Goal: Complete Application Form: Complete application form

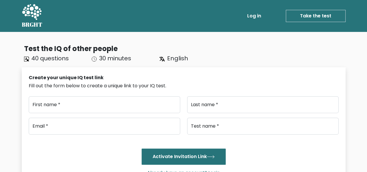
click at [252, 20] on link "Log in" at bounding box center [254, 16] width 19 height 12
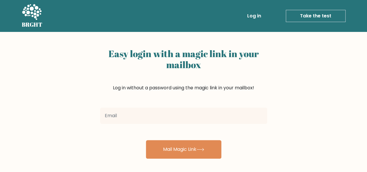
click at [122, 110] on input "email" at bounding box center [183, 116] width 167 height 16
drag, startPoint x: 125, startPoint y: 83, endPoint x: 123, endPoint y: 80, distance: 3.7
click at [125, 83] on div "Easy login with a magic link in your mailbox Log in without a password using th…" at bounding box center [183, 76] width 167 height 60
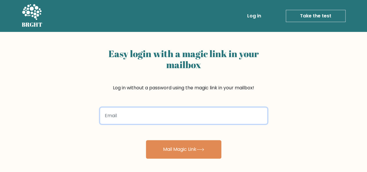
click at [145, 119] on input "email" at bounding box center [183, 116] width 167 height 16
paste input "midigay704@bllibl.com"
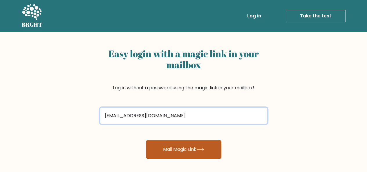
type input "midigay704@bllibl.com"
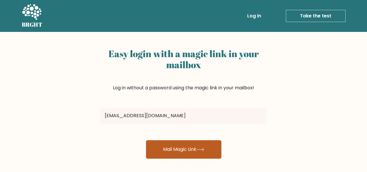
click at [195, 146] on button "Mail Magic Link" at bounding box center [184, 149] width 76 height 19
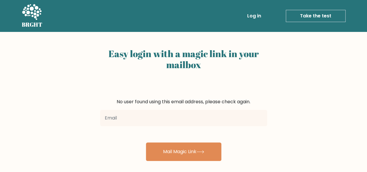
click at [187, 119] on input "email" at bounding box center [183, 118] width 167 height 16
click at [253, 16] on link "Log in" at bounding box center [254, 16] width 19 height 12
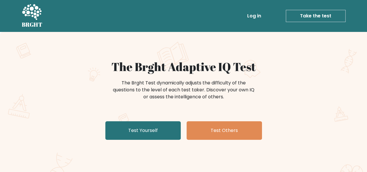
click at [325, 18] on link "Take the test" at bounding box center [316, 16] width 60 height 12
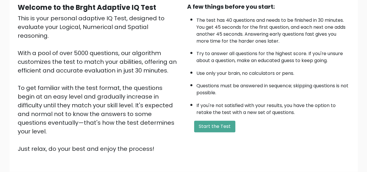
scroll to position [94, 0]
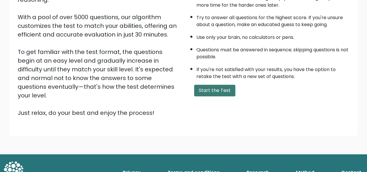
click at [228, 85] on button "Start the Test" at bounding box center [214, 91] width 41 height 12
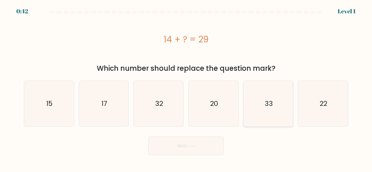
click at [267, 108] on icon "33" at bounding box center [268, 104] width 46 height 46
click at [186, 88] on input "e. 33" at bounding box center [186, 86] width 0 height 1
radio input "true"
click at [193, 151] on button "Next" at bounding box center [186, 146] width 76 height 19
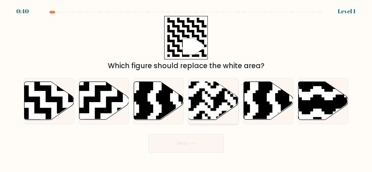
click at [220, 104] on rect at bounding box center [196, 122] width 90 height 90
click at [186, 88] on input "d." at bounding box center [186, 86] width 0 height 1
radio input "true"
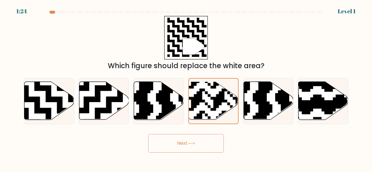
click at [197, 140] on button "Next" at bounding box center [186, 143] width 76 height 19
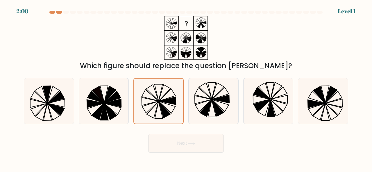
click at [179, 147] on button "Next" at bounding box center [186, 143] width 76 height 19
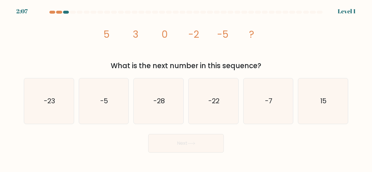
click at [180, 145] on button "Next" at bounding box center [186, 143] width 76 height 19
click at [168, 110] on icon "-28" at bounding box center [159, 101] width 46 height 46
click at [186, 88] on input "c. -28" at bounding box center [186, 86] width 0 height 1
radio input "true"
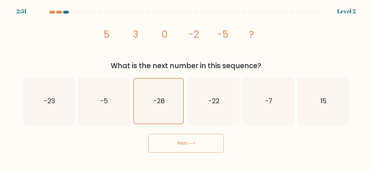
click at [182, 148] on button "Next" at bounding box center [186, 143] width 76 height 19
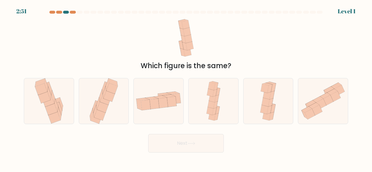
click at [201, 104] on div at bounding box center [213, 101] width 50 height 46
click at [186, 88] on input "d." at bounding box center [186, 86] width 0 height 1
radio input "true"
click at [188, 149] on button "Next" at bounding box center [186, 143] width 76 height 19
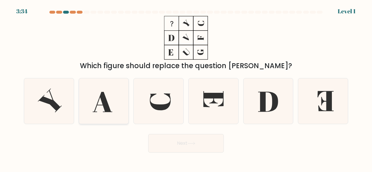
click at [107, 100] on icon at bounding box center [104, 101] width 46 height 46
click at [186, 88] on input "b." at bounding box center [186, 86] width 0 height 1
radio input "true"
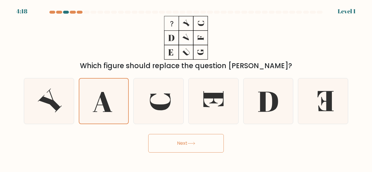
click at [184, 147] on button "Next" at bounding box center [186, 143] width 76 height 19
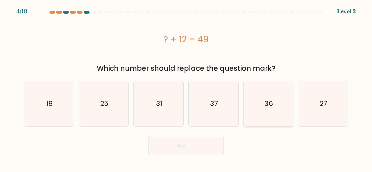
click at [279, 96] on icon "36" at bounding box center [268, 104] width 46 height 46
click at [186, 88] on input "e. 36" at bounding box center [186, 86] width 0 height 1
radio input "true"
click at [194, 144] on button "Next" at bounding box center [186, 146] width 76 height 19
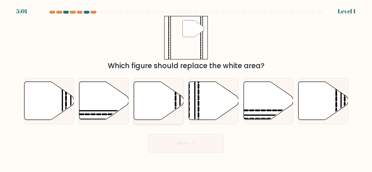
click at [137, 106] on icon at bounding box center [159, 101] width 50 height 38
click at [186, 88] on input "c." at bounding box center [186, 86] width 0 height 1
radio input "true"
click at [171, 141] on button "Next" at bounding box center [186, 143] width 76 height 19
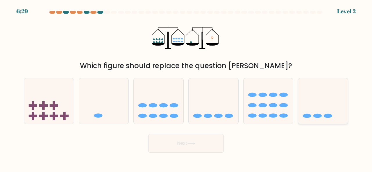
click at [324, 101] on icon at bounding box center [323, 100] width 50 height 41
click at [186, 88] on input "f." at bounding box center [186, 86] width 0 height 1
radio input "true"
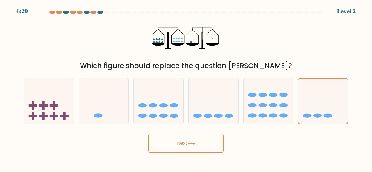
click at [217, 146] on button "Next" at bounding box center [186, 143] width 76 height 19
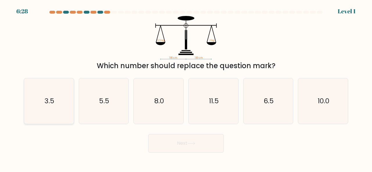
click at [49, 109] on icon "3.5" at bounding box center [49, 101] width 46 height 46
click at [186, 88] on input "a. 3.5" at bounding box center [186, 86] width 0 height 1
radio input "true"
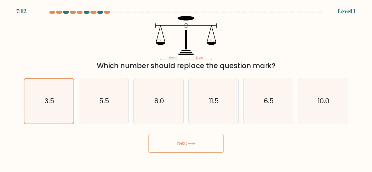
click at [175, 140] on button "Next" at bounding box center [186, 143] width 76 height 19
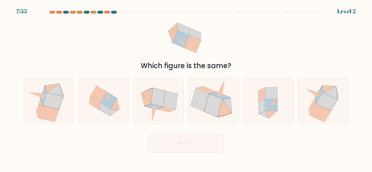
click at [197, 104] on icon at bounding box center [200, 99] width 18 height 23
click at [186, 88] on input "d." at bounding box center [186, 86] width 0 height 1
radio input "true"
click at [188, 140] on button "Next" at bounding box center [186, 143] width 76 height 19
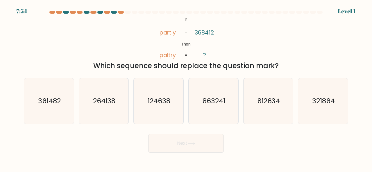
click at [111, 103] on text "264138" at bounding box center [104, 101] width 23 height 10
click at [186, 88] on input "b. 264138" at bounding box center [186, 86] width 0 height 1
radio input "true"
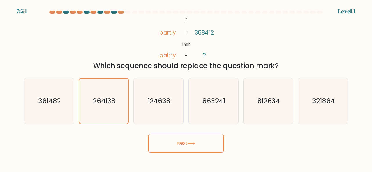
click at [188, 138] on button "Next" at bounding box center [186, 143] width 76 height 19
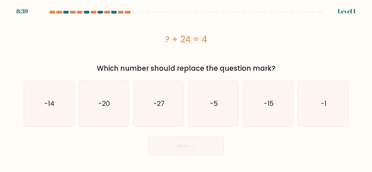
click at [275, 95] on icon "-15" at bounding box center [268, 104] width 46 height 46
click at [186, 88] on input "e. -15" at bounding box center [186, 86] width 0 height 1
radio input "true"
click at [196, 141] on button "Next" at bounding box center [186, 146] width 76 height 19
click at [155, 112] on icon "-27" at bounding box center [159, 104] width 46 height 46
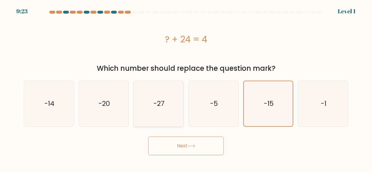
click at [186, 88] on input "c. -27" at bounding box center [186, 86] width 0 height 1
radio input "true"
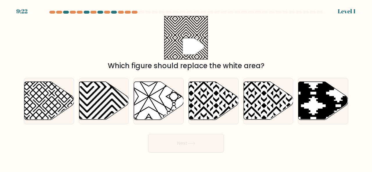
click at [180, 147] on button "Next" at bounding box center [186, 143] width 76 height 19
click at [193, 103] on icon at bounding box center [214, 101] width 50 height 38
click at [186, 88] on input "d." at bounding box center [186, 86] width 0 height 1
radio input "true"
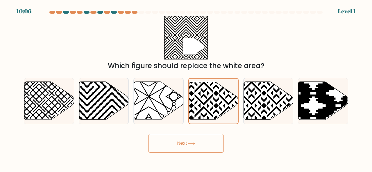
click at [189, 137] on button "Next" at bounding box center [186, 143] width 76 height 19
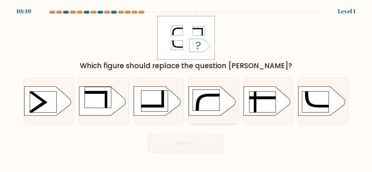
click at [209, 93] on rect at bounding box center [206, 100] width 26 height 21
click at [186, 88] on input "d." at bounding box center [186, 86] width 0 height 1
radio input "true"
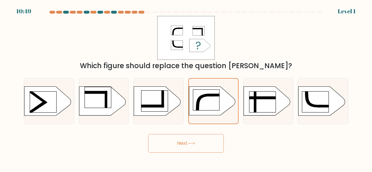
click at [177, 153] on body "10:49 Level 1" at bounding box center [186, 86] width 372 height 172
click at [184, 140] on button "Next" at bounding box center [186, 143] width 76 height 19
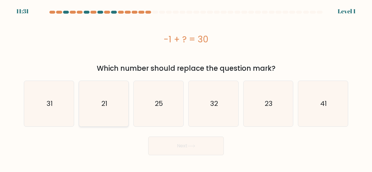
click at [110, 109] on icon "21" at bounding box center [104, 104] width 46 height 46
click at [186, 88] on input "b. 21" at bounding box center [186, 86] width 0 height 1
radio input "true"
click at [180, 148] on button "Next" at bounding box center [186, 146] width 76 height 19
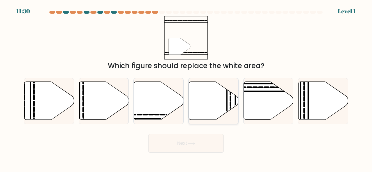
click at [213, 103] on icon at bounding box center [214, 101] width 50 height 38
click at [186, 88] on input "d." at bounding box center [186, 86] width 0 height 1
radio input "true"
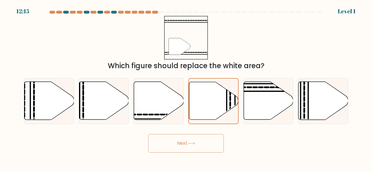
click at [189, 146] on button "Next" at bounding box center [186, 143] width 76 height 19
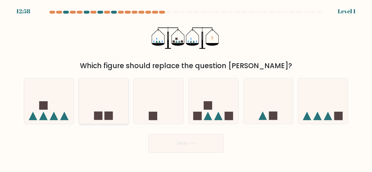
click at [100, 102] on icon at bounding box center [104, 100] width 50 height 41
click at [186, 88] on input "b." at bounding box center [186, 86] width 0 height 1
radio input "true"
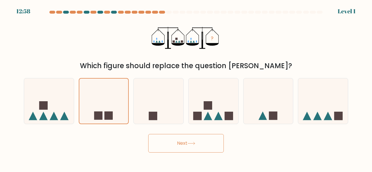
click at [176, 148] on button "Next" at bounding box center [186, 143] width 76 height 19
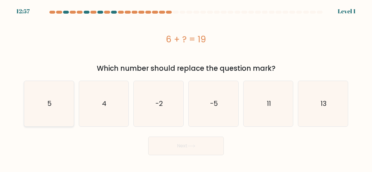
click at [66, 107] on icon "5" at bounding box center [49, 104] width 46 height 46
click at [186, 88] on input "a. 5" at bounding box center [186, 86] width 0 height 1
radio input "true"
click at [195, 154] on button "Next" at bounding box center [186, 146] width 76 height 19
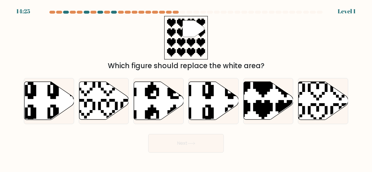
click at [196, 150] on button "Next" at bounding box center [186, 143] width 76 height 19
click at [257, 115] on icon at bounding box center [268, 101] width 50 height 38
click at [186, 88] on input "e." at bounding box center [186, 86] width 0 height 1
radio input "true"
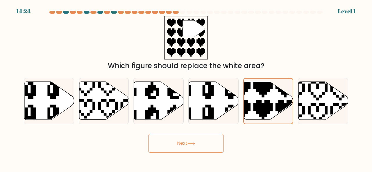
click at [200, 140] on button "Next" at bounding box center [186, 143] width 76 height 19
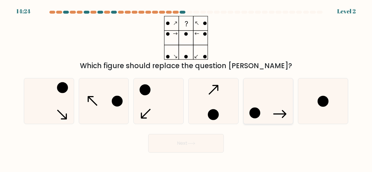
click at [292, 102] on div at bounding box center [268, 101] width 50 height 46
click at [186, 88] on input "e." at bounding box center [186, 86] width 0 height 1
radio input "true"
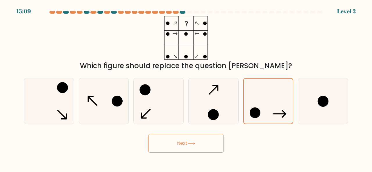
click at [195, 142] on icon at bounding box center [191, 143] width 7 height 3
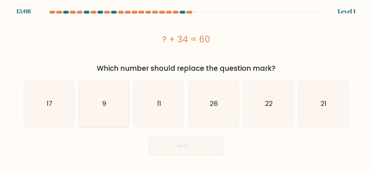
click at [125, 99] on icon "9" at bounding box center [104, 104] width 46 height 46
click at [186, 88] on input "b. 9" at bounding box center [186, 86] width 0 height 1
radio input "true"
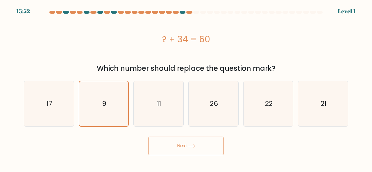
click at [181, 146] on button "Next" at bounding box center [186, 146] width 76 height 19
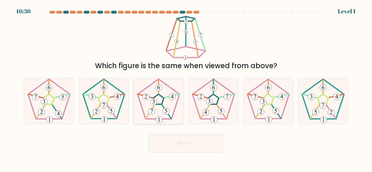
click at [163, 105] on icon at bounding box center [159, 101] width 46 height 46
click at [186, 88] on input "c." at bounding box center [186, 86] width 0 height 1
radio input "true"
click at [189, 147] on button "Next" at bounding box center [186, 143] width 76 height 19
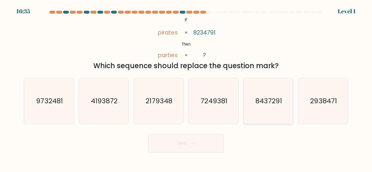
click at [254, 105] on icon "8437291" at bounding box center [268, 101] width 46 height 46
click at [186, 88] on input "e. 8437291" at bounding box center [186, 86] width 0 height 1
radio input "true"
click at [197, 140] on button "Next" at bounding box center [186, 143] width 76 height 19
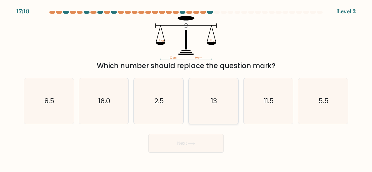
click at [202, 105] on icon "13" at bounding box center [214, 101] width 46 height 46
click at [186, 88] on input "d. 13" at bounding box center [186, 86] width 0 height 1
radio input "true"
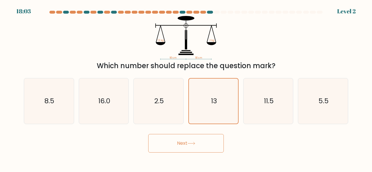
click at [181, 150] on button "Next" at bounding box center [186, 143] width 76 height 19
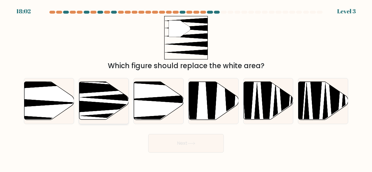
click at [127, 108] on icon at bounding box center [113, 107] width 89 height 13
click at [186, 88] on input "b." at bounding box center [186, 86] width 0 height 1
radio input "true"
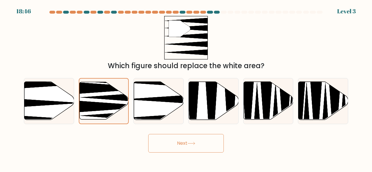
click at [177, 146] on button "Next" at bounding box center [186, 143] width 76 height 19
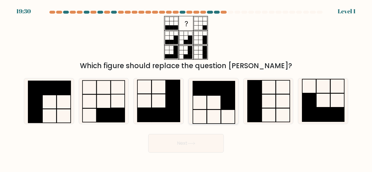
click at [209, 110] on icon at bounding box center [214, 101] width 46 height 46
click at [186, 88] on input "d." at bounding box center [186, 86] width 0 height 1
radio input "true"
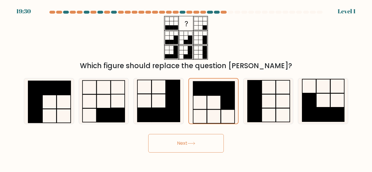
click at [205, 147] on button "Next" at bounding box center [186, 143] width 76 height 19
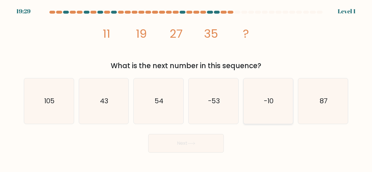
click at [244, 104] on div "-10" at bounding box center [268, 101] width 50 height 46
click at [186, 88] on input "e. -10" at bounding box center [186, 86] width 0 height 1
radio input "true"
click at [206, 139] on button "Next" at bounding box center [186, 143] width 76 height 19
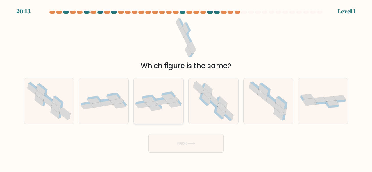
click at [157, 96] on icon at bounding box center [159, 101] width 50 height 19
click at [186, 88] on input "c." at bounding box center [186, 86] width 0 height 1
radio input "true"
click at [193, 140] on button "Next" at bounding box center [186, 143] width 76 height 19
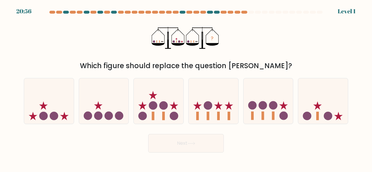
click at [269, 102] on icon at bounding box center [268, 100] width 50 height 41
click at [186, 88] on input "e." at bounding box center [186, 86] width 0 height 1
radio input "true"
click at [192, 148] on button "Next" at bounding box center [186, 143] width 76 height 19
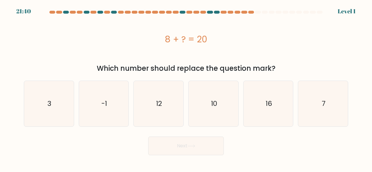
click at [311, 106] on icon "7" at bounding box center [323, 104] width 46 height 46
click at [186, 88] on input "f. 7" at bounding box center [186, 86] width 0 height 1
radio input "true"
click at [203, 144] on button "Next" at bounding box center [186, 146] width 76 height 19
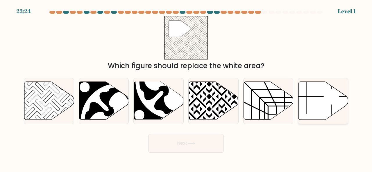
click at [300, 96] on icon at bounding box center [323, 101] width 50 height 38
click at [186, 88] on input "f." at bounding box center [186, 86] width 0 height 1
radio input "true"
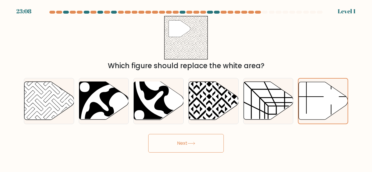
click at [195, 142] on icon at bounding box center [191, 143] width 8 height 3
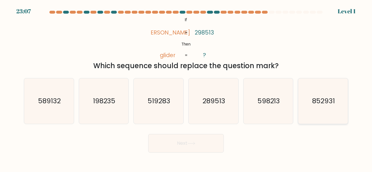
click at [306, 103] on icon "852931" at bounding box center [323, 101] width 46 height 46
click at [186, 88] on input "f. 852931" at bounding box center [186, 86] width 0 height 1
radio input "true"
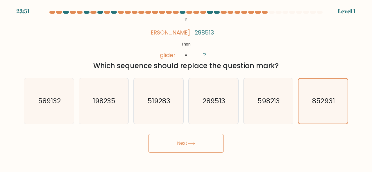
click at [180, 136] on button "Next" at bounding box center [186, 143] width 76 height 19
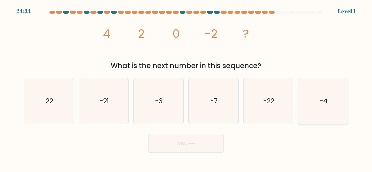
click at [310, 95] on icon "-4" at bounding box center [323, 101] width 46 height 46
click at [186, 88] on input "f. -4" at bounding box center [186, 86] width 0 height 1
radio input "true"
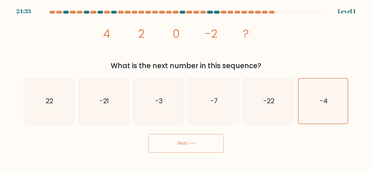
click at [204, 147] on button "Next" at bounding box center [186, 143] width 76 height 19
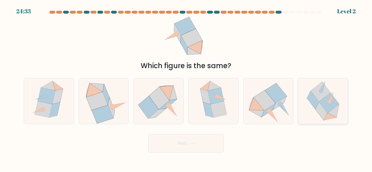
click at [315, 105] on icon at bounding box center [313, 100] width 12 height 18
click at [186, 88] on input "f." at bounding box center [186, 86] width 0 height 1
radio input "true"
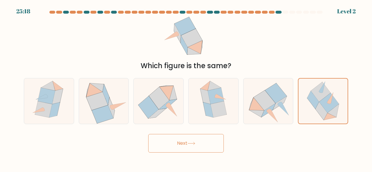
click at [202, 146] on button "Next" at bounding box center [186, 143] width 76 height 19
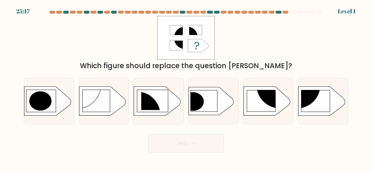
click at [181, 102] on icon at bounding box center [159, 101] width 50 height 29
click at [186, 88] on input "c." at bounding box center [186, 86] width 0 height 1
radio input "true"
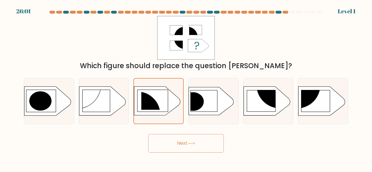
click at [191, 141] on button "Next" at bounding box center [186, 143] width 76 height 19
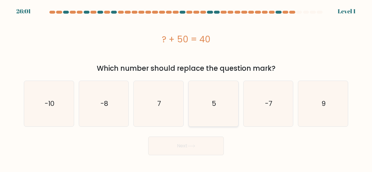
click at [230, 108] on icon "5" at bounding box center [214, 104] width 46 height 46
click at [186, 88] on input "d. 5" at bounding box center [186, 86] width 0 height 1
radio input "true"
click at [213, 142] on button "Next" at bounding box center [186, 146] width 76 height 19
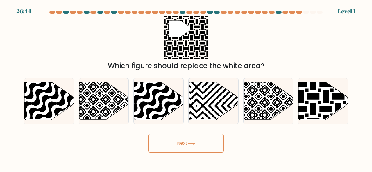
click at [128, 110] on icon at bounding box center [87, 81] width 100 height 100
click at [186, 88] on input "b." at bounding box center [186, 86] width 0 height 1
radio input "true"
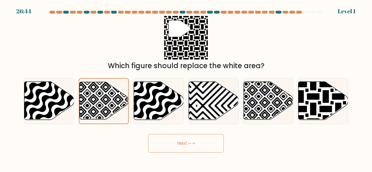
click at [182, 141] on button "Next" at bounding box center [186, 143] width 76 height 19
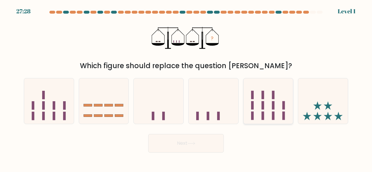
click at [272, 106] on rect at bounding box center [273, 105] width 3 height 8
click at [186, 88] on input "e." at bounding box center [186, 86] width 0 height 1
radio input "true"
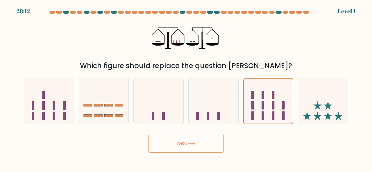
click at [192, 141] on button "Next" at bounding box center [186, 143] width 76 height 19
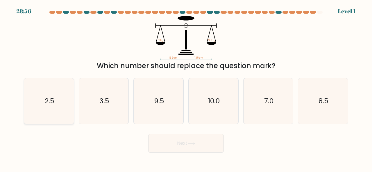
click at [66, 107] on icon "2.5" at bounding box center [49, 101] width 46 height 46
click at [186, 88] on input "a. 2.5" at bounding box center [186, 86] width 0 height 1
radio input "true"
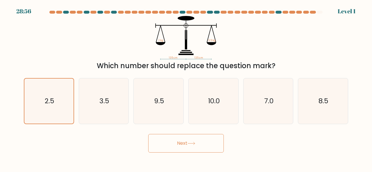
click at [193, 145] on icon at bounding box center [191, 143] width 8 height 3
click at [230, 116] on icon "10.0" at bounding box center [214, 101] width 46 height 46
click at [186, 88] on input "d. 10.0" at bounding box center [186, 86] width 0 height 1
radio input "true"
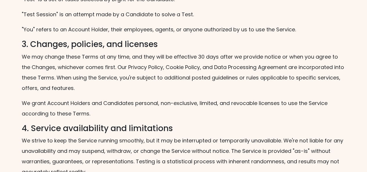
scroll to position [436, 0]
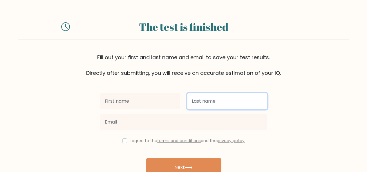
click at [223, 102] on input "text" at bounding box center [227, 101] width 80 height 16
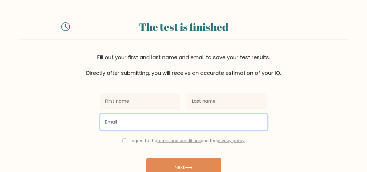
click at [179, 124] on input "email" at bounding box center [183, 122] width 167 height 16
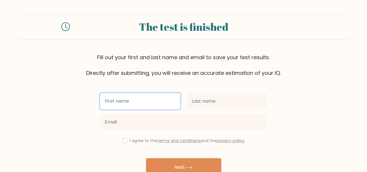
click at [159, 99] on input "text" at bounding box center [140, 101] width 80 height 16
type input "SDASD"
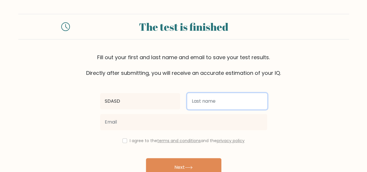
click at [207, 104] on input "text" at bounding box center [227, 101] width 80 height 16
type input "SDASD"
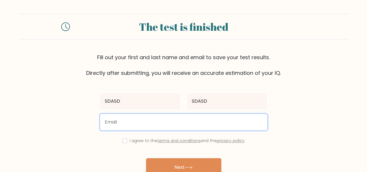
click at [144, 127] on input "email" at bounding box center [183, 122] width 167 height 16
paste input "midigay704@bllibl.com"
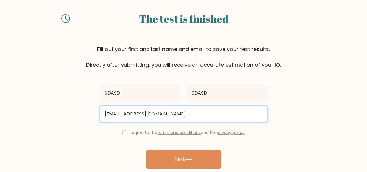
scroll to position [29, 0]
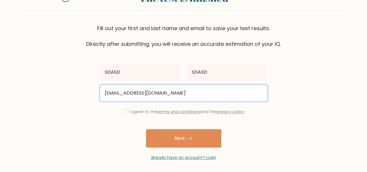
type input "midigay704@bllibl.com"
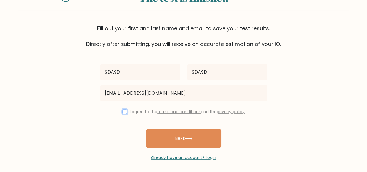
click at [124, 111] on input "checkbox" at bounding box center [125, 112] width 5 height 5
checkbox input "true"
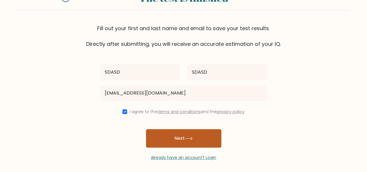
click at [199, 139] on button "Next" at bounding box center [184, 138] width 76 height 19
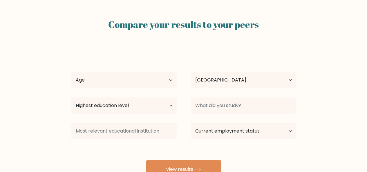
select select "BD"
click at [155, 80] on select "Age Under [DEMOGRAPHIC_DATA] [DEMOGRAPHIC_DATA] [DEMOGRAPHIC_DATA] [DEMOGRAPHIC…" at bounding box center [124, 80] width 106 height 16
select select "25_34"
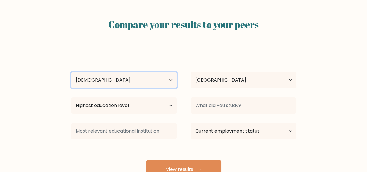
click at [71, 72] on select "Age Under [DEMOGRAPHIC_DATA] [DEMOGRAPHIC_DATA] [DEMOGRAPHIC_DATA] [DEMOGRAPHIC…" at bounding box center [124, 80] width 106 height 16
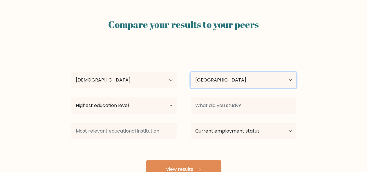
click at [228, 81] on select "Country [GEOGRAPHIC_DATA] [GEOGRAPHIC_DATA] [GEOGRAPHIC_DATA] [US_STATE] [GEOGR…" at bounding box center [244, 80] width 106 height 16
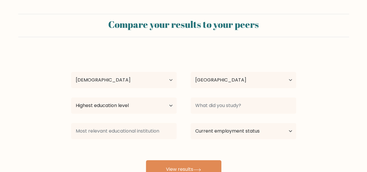
click at [146, 97] on div "Highest education level No schooling Primary Lower Secondary Upper Secondary Oc…" at bounding box center [124, 105] width 120 height 21
click at [146, 104] on select "Highest education level No schooling Primary Lower Secondary Upper Secondary Oc…" at bounding box center [124, 106] width 106 height 16
select select "masters_degree"
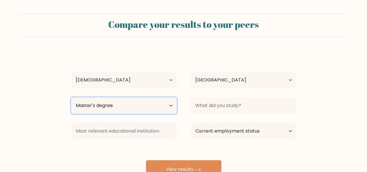
click at [71, 98] on select "Highest education level No schooling Primary Lower Secondary Upper Secondary Oc…" at bounding box center [124, 106] width 106 height 16
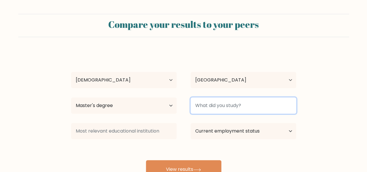
click at [234, 107] on input at bounding box center [244, 106] width 106 height 16
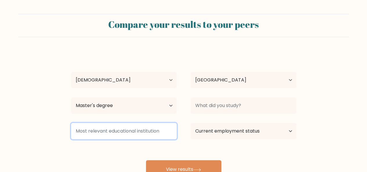
click at [130, 126] on input at bounding box center [124, 131] width 106 height 16
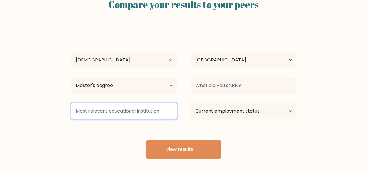
scroll to position [29, 0]
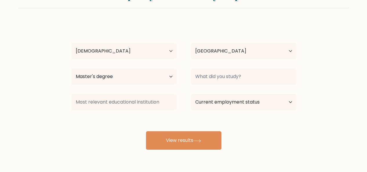
click at [300, 100] on div "Current employment status Employed Student Retired Other / prefer not to answer" at bounding box center [244, 102] width 120 height 21
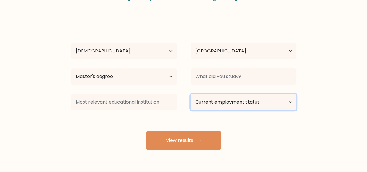
click at [273, 105] on select "Current employment status Employed Student Retired Other / prefer not to answer" at bounding box center [244, 102] width 106 height 16
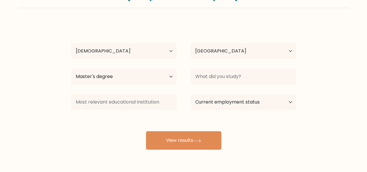
click at [330, 96] on form "Compare your results to your peers SDASD SDASD Age Under [DEMOGRAPHIC_DATA] [DE…" at bounding box center [183, 67] width 367 height 165
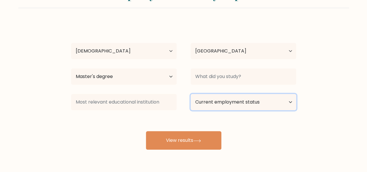
click at [247, 101] on select "Current employment status Employed Student Retired Other / prefer not to answer" at bounding box center [244, 102] width 106 height 16
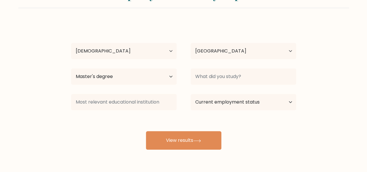
click at [335, 136] on form "Compare your results to your peers SDASD SDASD Age Under [DEMOGRAPHIC_DATA] [DE…" at bounding box center [183, 67] width 367 height 165
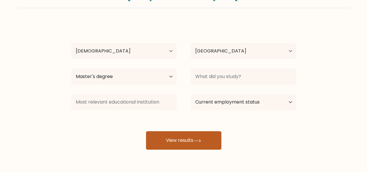
click at [198, 147] on button "View results" at bounding box center [184, 140] width 76 height 19
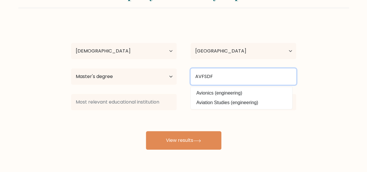
type input "AVFSDF"
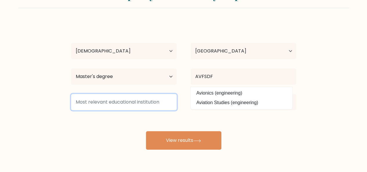
click at [150, 105] on input at bounding box center [124, 102] width 106 height 16
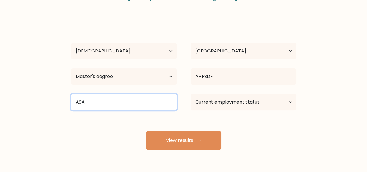
type input "ASAS"
click at [152, 102] on input at bounding box center [124, 102] width 106 height 16
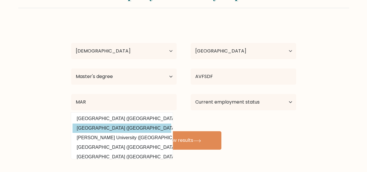
click at [133, 125] on option "[GEOGRAPHIC_DATA] ([GEOGRAPHIC_DATA])" at bounding box center [122, 128] width 99 height 9
type input "[GEOGRAPHIC_DATA]"
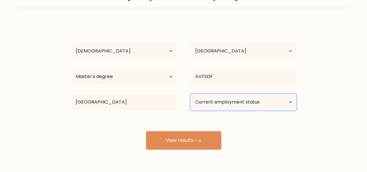
click at [216, 107] on select "Current employment status Employed Student Retired Other / prefer not to answer" at bounding box center [244, 102] width 106 height 16
select select "other"
click at [191, 94] on select "Current employment status Employed Student Retired Other / prefer not to answer" at bounding box center [244, 102] width 106 height 16
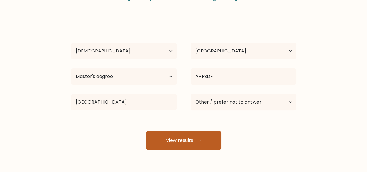
click at [201, 140] on icon at bounding box center [197, 140] width 8 height 3
